Goal: Task Accomplishment & Management: Manage account settings

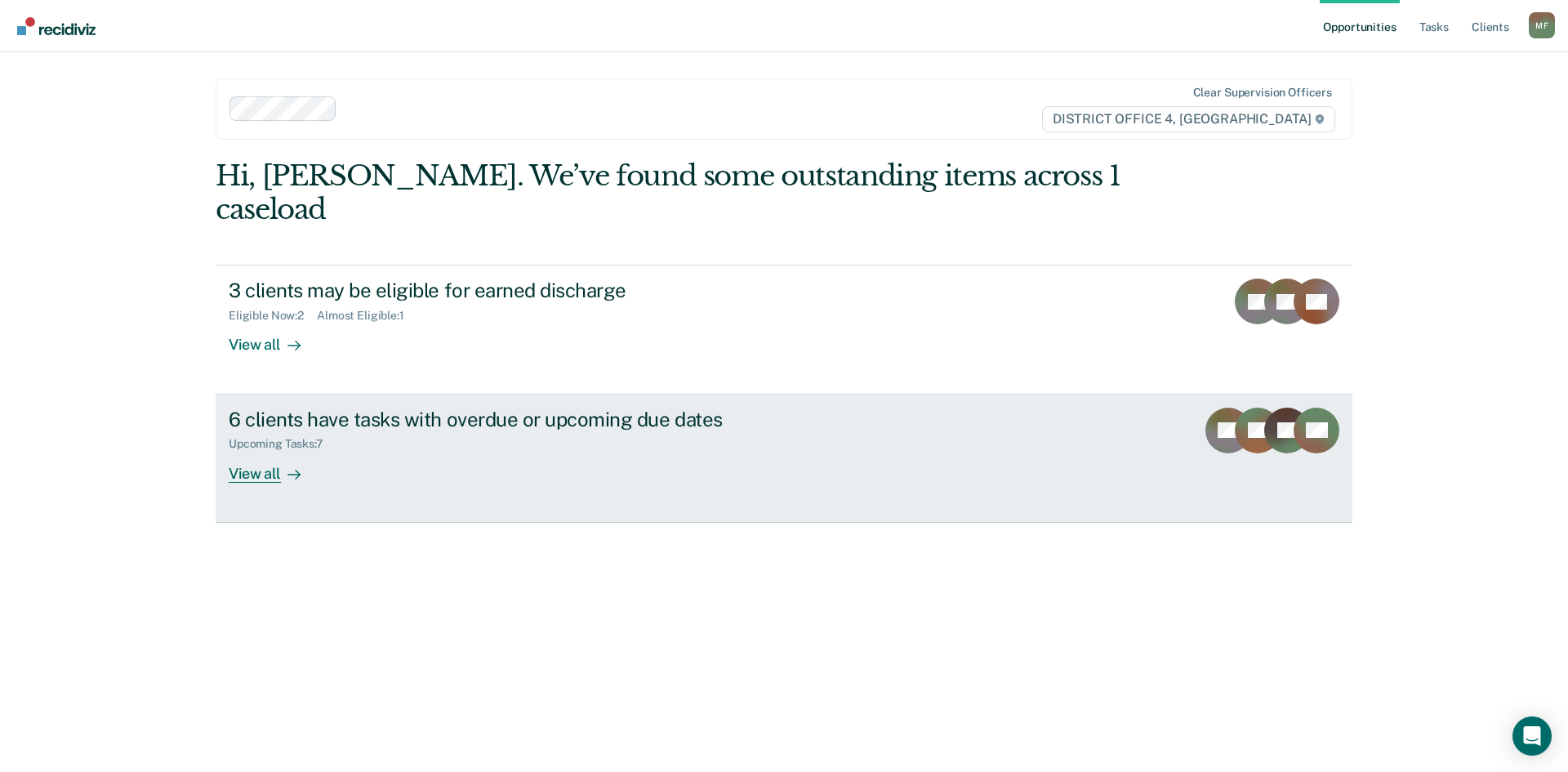
click at [640, 394] on link "6 clients have tasks with overdue or upcoming due dates Upcoming Tasks : 7 View…" at bounding box center [784, 458] width 1137 height 128
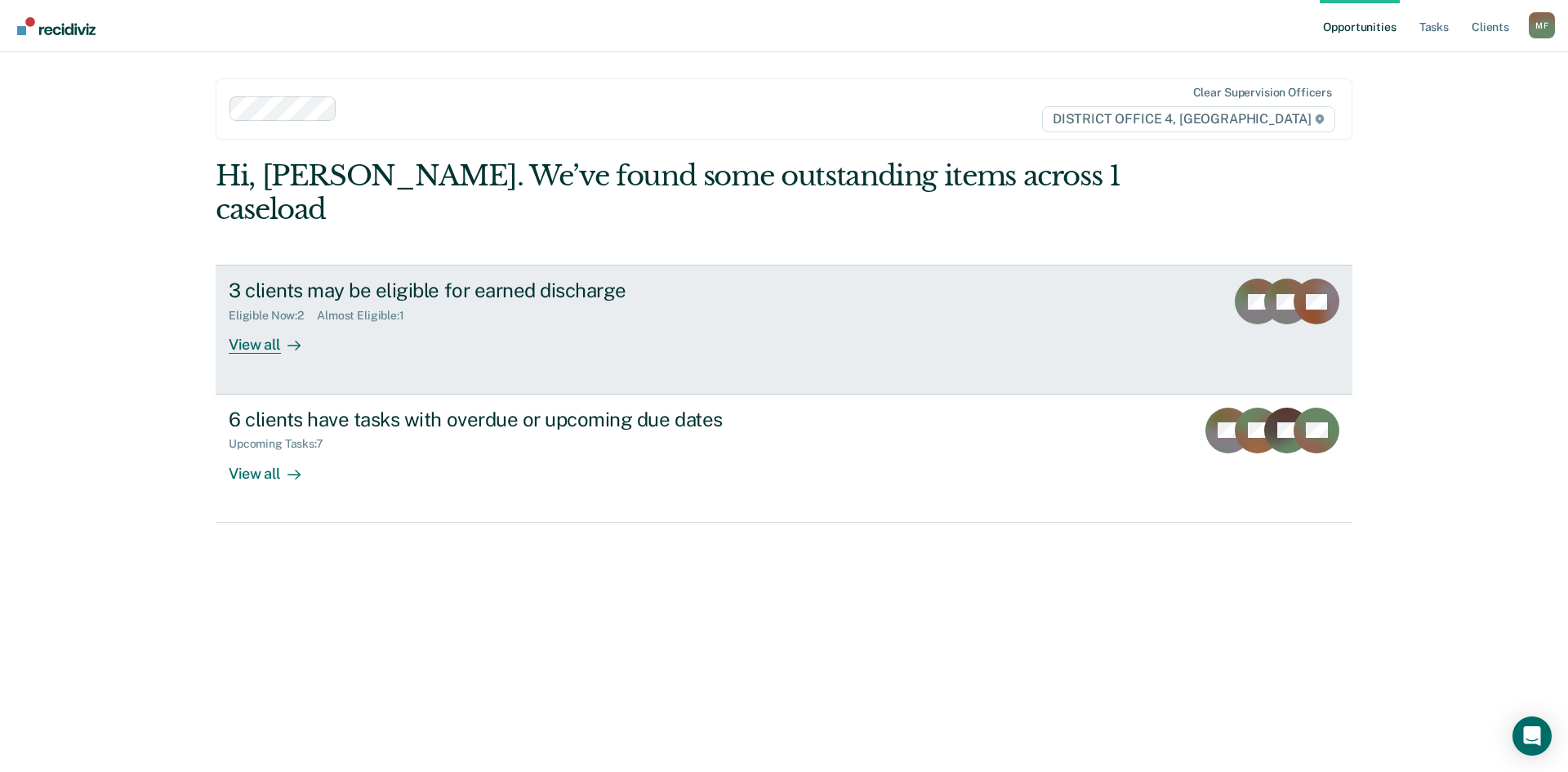
click at [272, 322] on div "View all" at bounding box center [275, 338] width 92 height 32
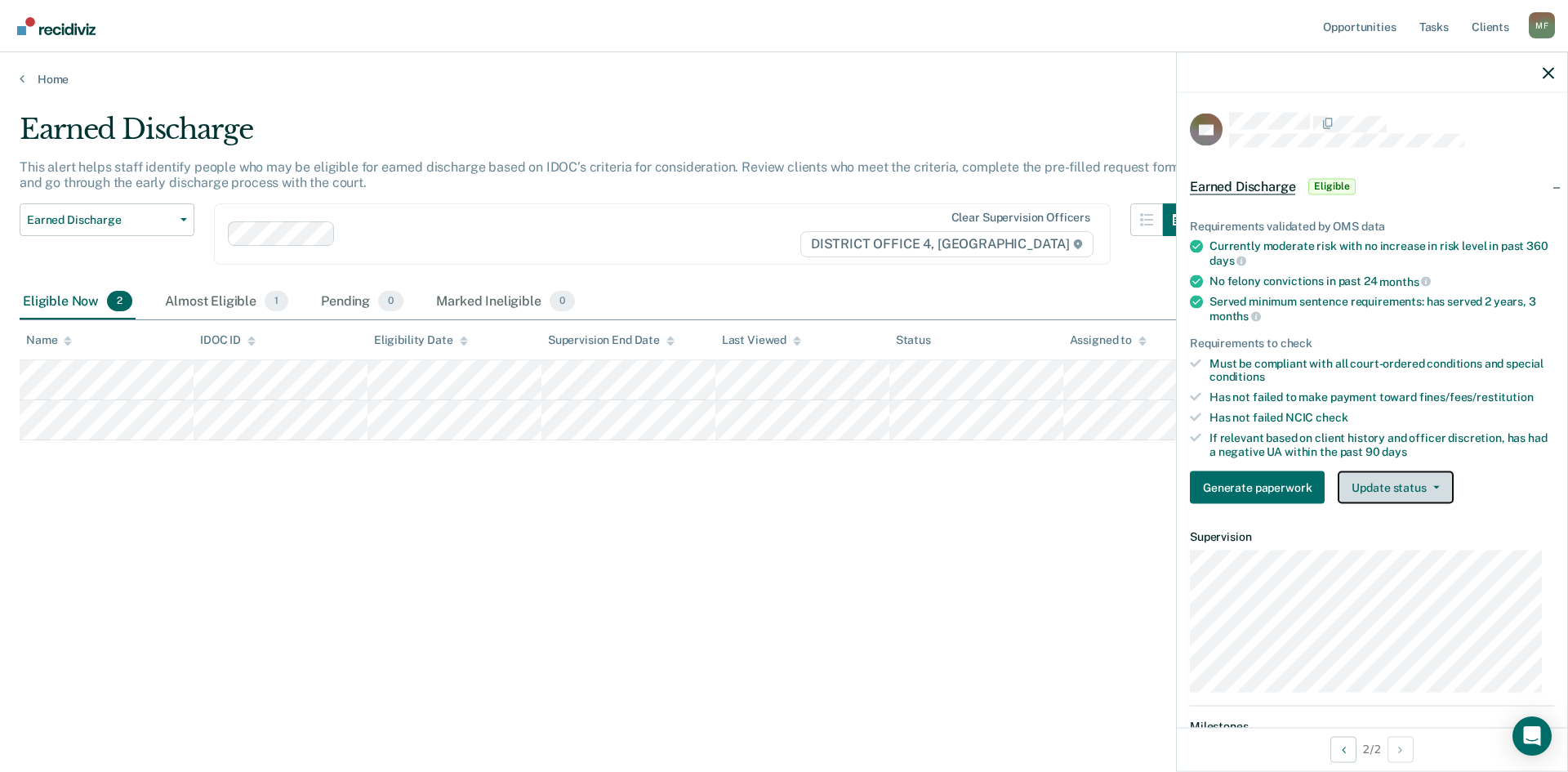
click at [1440, 476] on button "Update status" at bounding box center [1396, 488] width 115 height 33
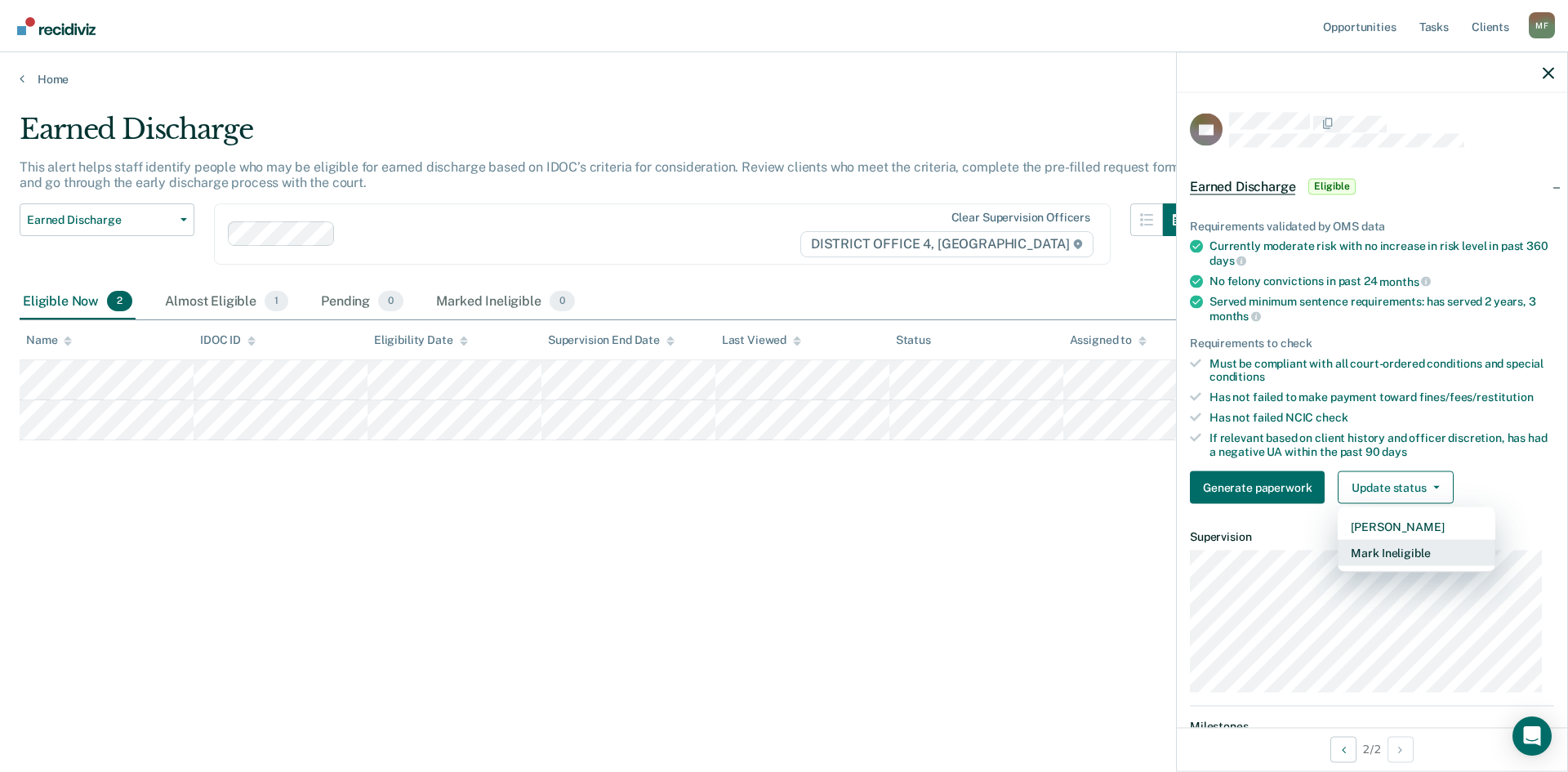
click at [1411, 556] on button "Mark Ineligible" at bounding box center [1417, 553] width 158 height 26
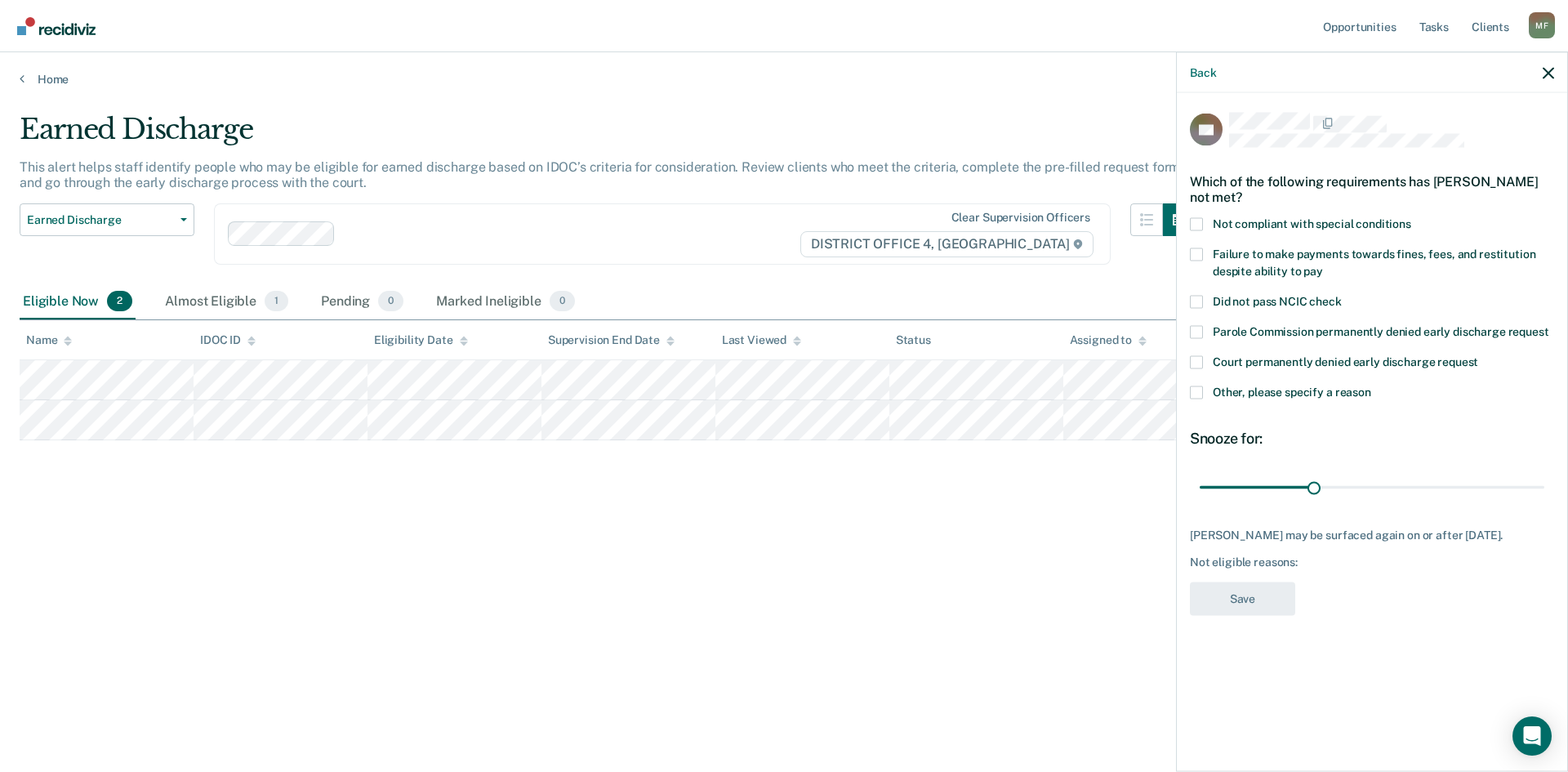
click at [1195, 389] on span at bounding box center [1196, 392] width 13 height 13
click at [1371, 386] on input "Other, please specify a reason" at bounding box center [1371, 386] width 0 height 0
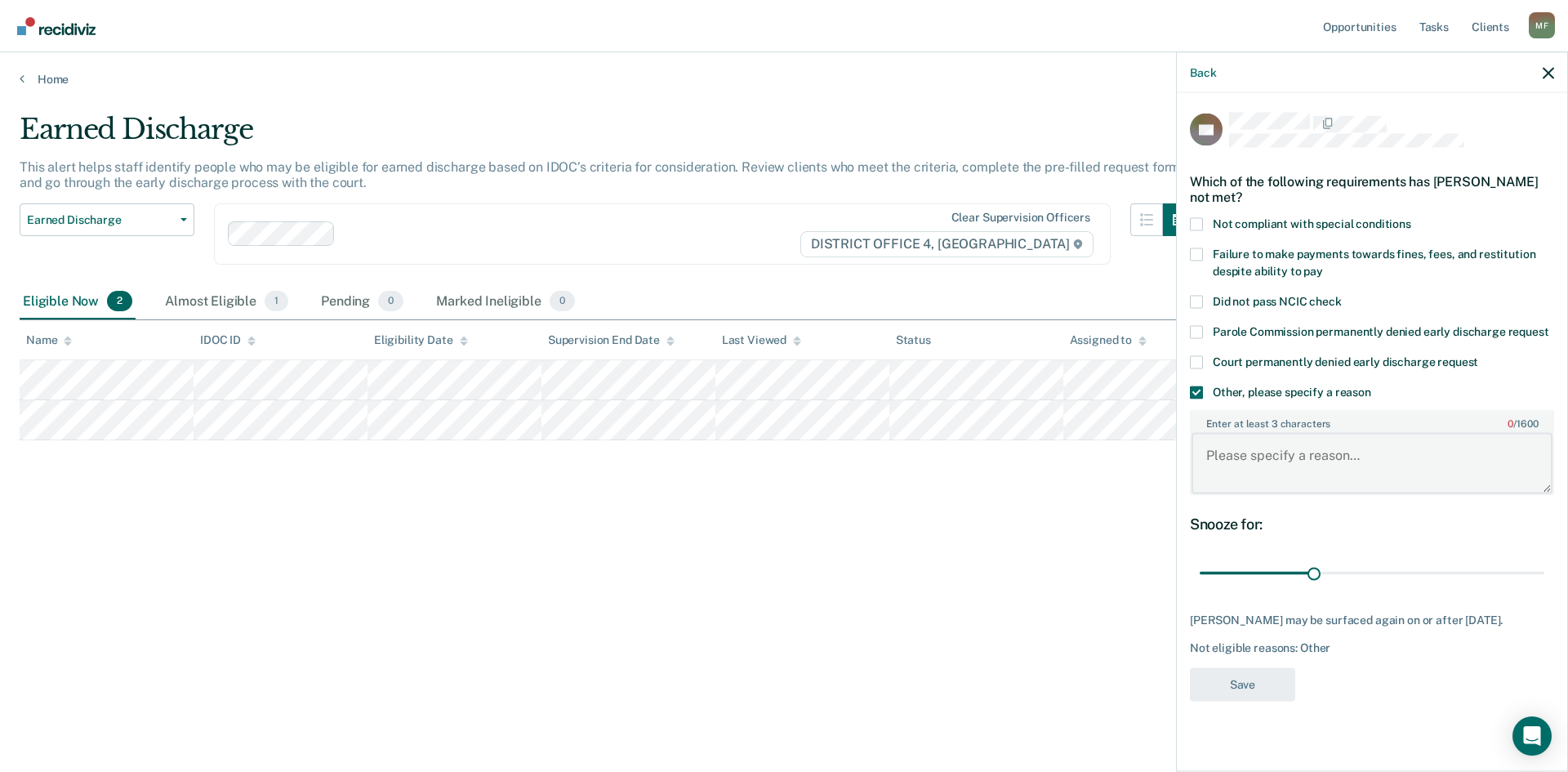
click at [1227, 443] on textarea "Enter at least 3 characters 0 / 1600" at bounding box center [1372, 462] width 361 height 60
type textarea "[PERSON_NAME] was most recently reinstated to probation on [DATE]."
click at [1269, 679] on button "Save" at bounding box center [1242, 684] width 105 height 33
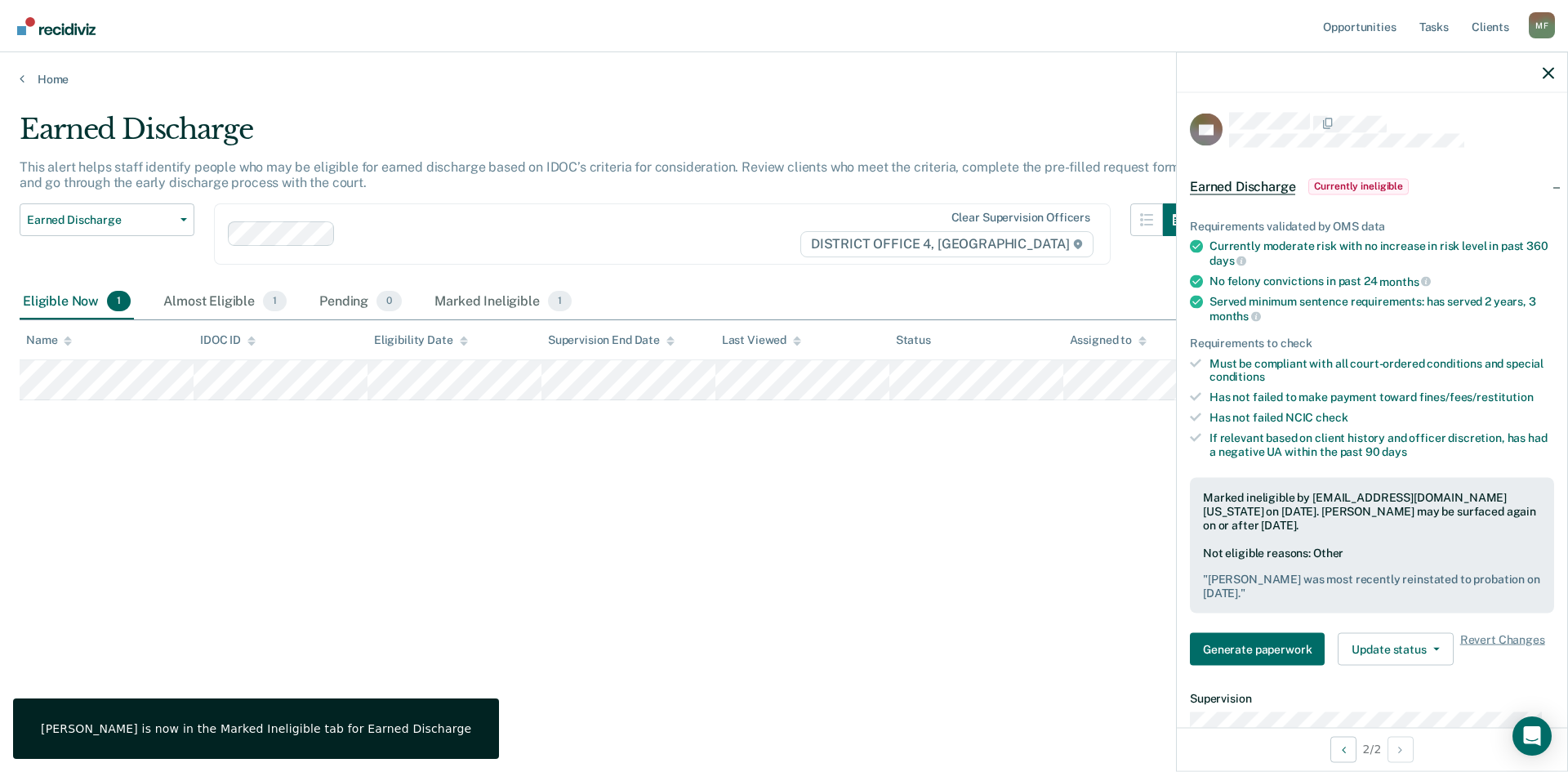
click at [759, 543] on div "Earned Discharge This alert helps staff identify people who may be eligible for…" at bounding box center [784, 381] width 1529 height 537
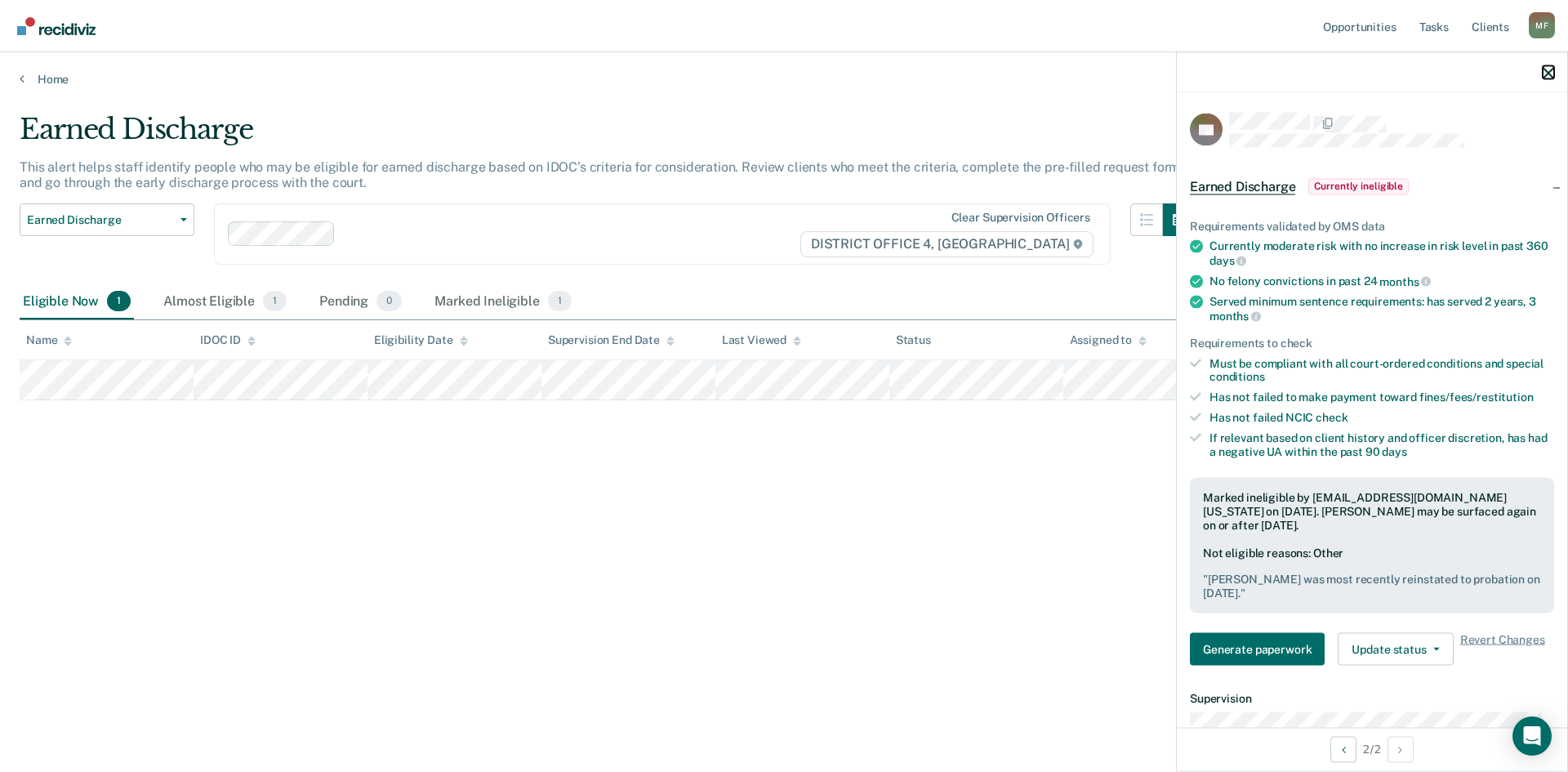
click at [1551, 66] on button "button" at bounding box center [1548, 72] width 11 height 14
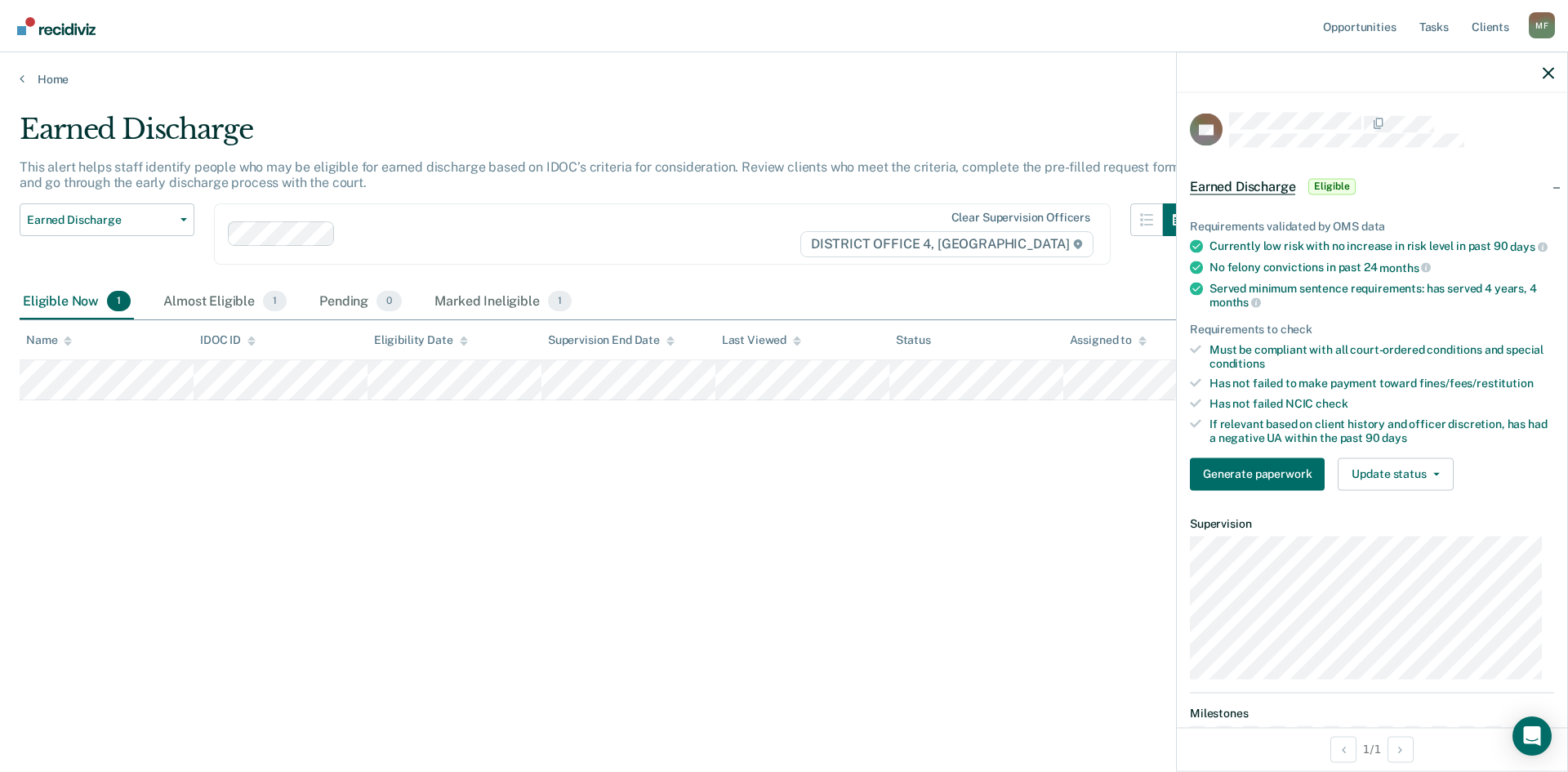
click at [956, 105] on main "Earned Discharge This alert helps staff identify people who may be eligible for…" at bounding box center [784, 427] width 1568 height 680
click at [1549, 73] on icon "button" at bounding box center [1548, 72] width 11 height 11
